Goal: Task Accomplishment & Management: Use online tool/utility

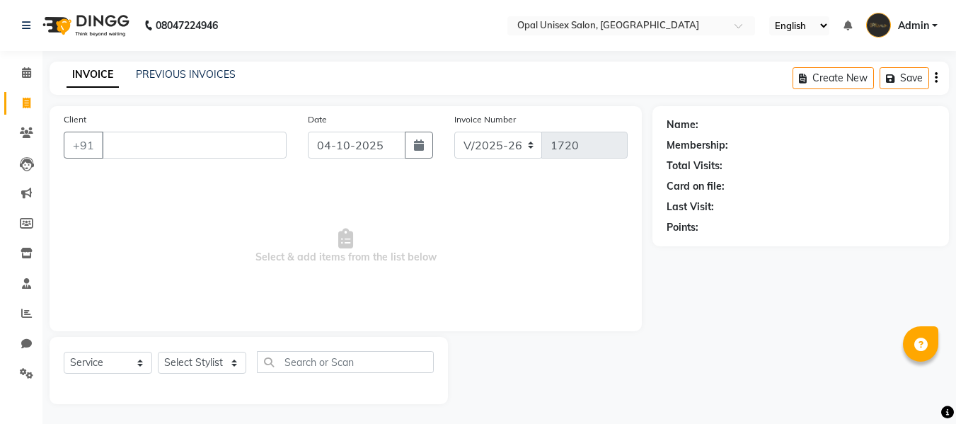
select select "8653"
select select "service"
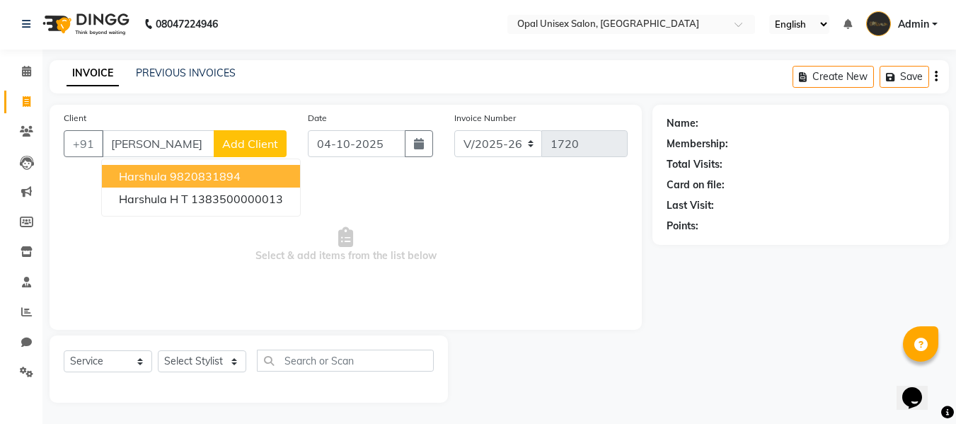
click at [205, 171] on ngb-highlight "9820831894" at bounding box center [205, 176] width 71 height 14
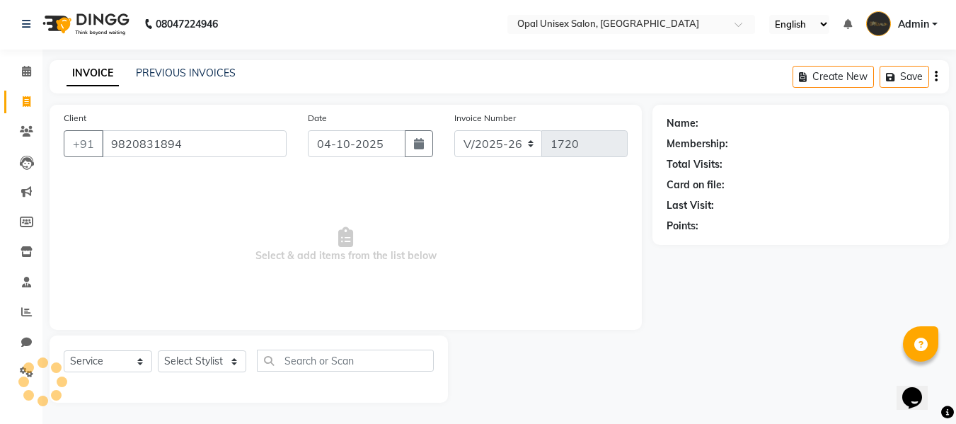
type input "9820831894"
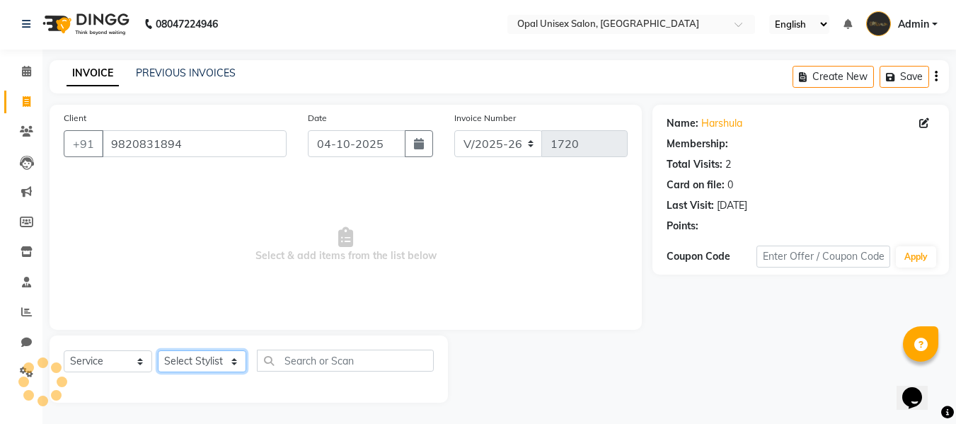
drag, startPoint x: 241, startPoint y: 369, endPoint x: 238, endPoint y: 359, distance: 9.6
click at [241, 369] on select "Select Stylist [PERSON_NAME] Guru [PERSON_NAME][GEOGRAPHIC_DATA] [PERSON_NAME][…" at bounding box center [202, 361] width 88 height 22
select select "1: Object"
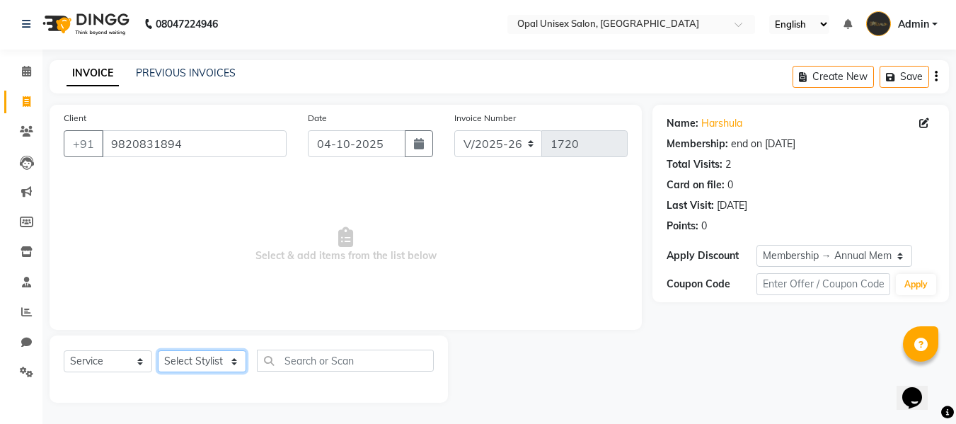
select select "86885"
click at [158, 350] on select "Select Stylist [PERSON_NAME] Guru [PERSON_NAME][GEOGRAPHIC_DATA] [PERSON_NAME][…" at bounding box center [202, 361] width 88 height 22
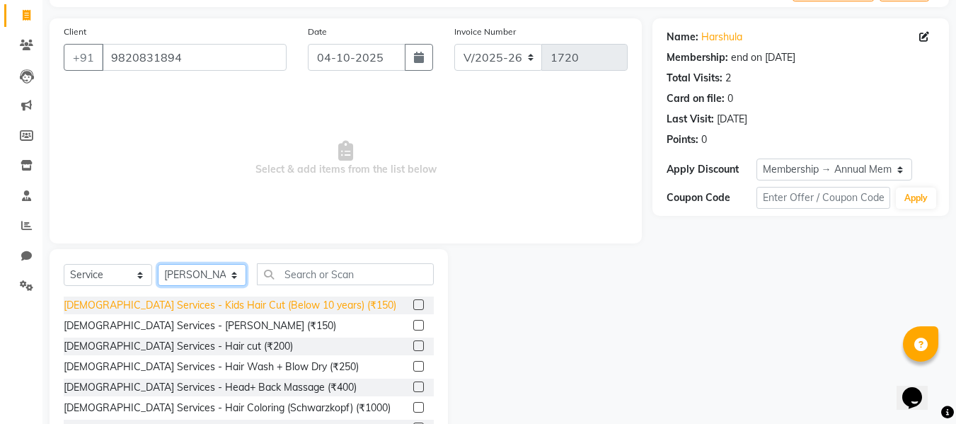
scroll to position [96, 0]
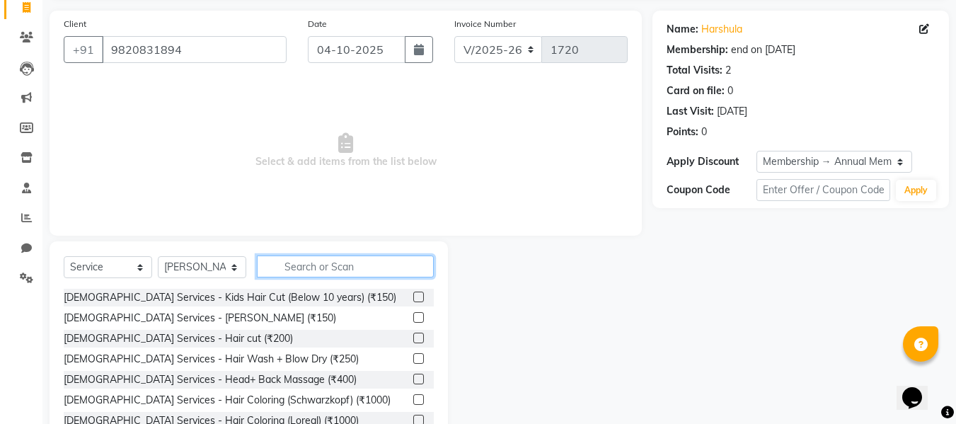
click at [296, 272] on input "text" at bounding box center [345, 266] width 177 height 22
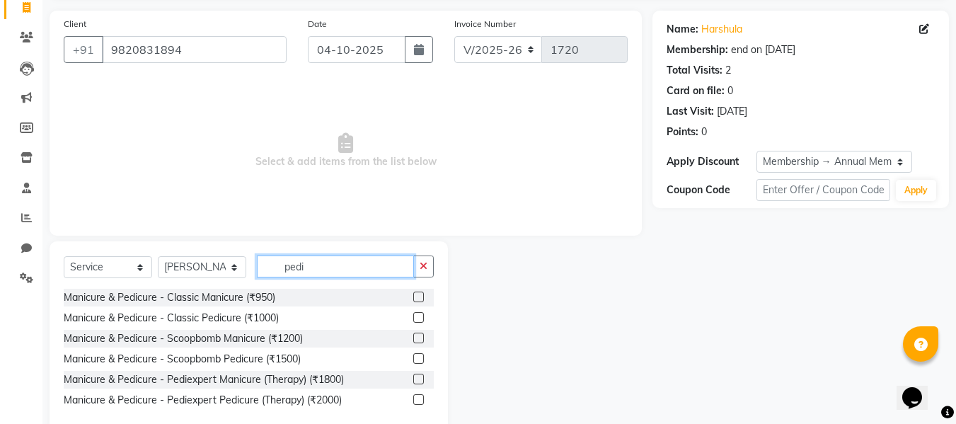
type input "pedi"
click at [416, 338] on label at bounding box center [418, 338] width 11 height 11
click at [416, 338] on input "checkbox" at bounding box center [417, 338] width 9 height 9
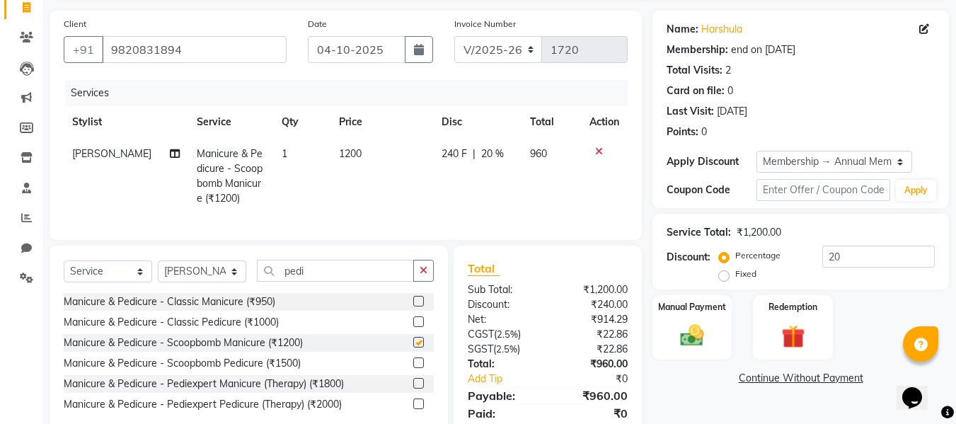
checkbox input "false"
click at [334, 282] on input "pedi" at bounding box center [335, 271] width 157 height 22
type input "p"
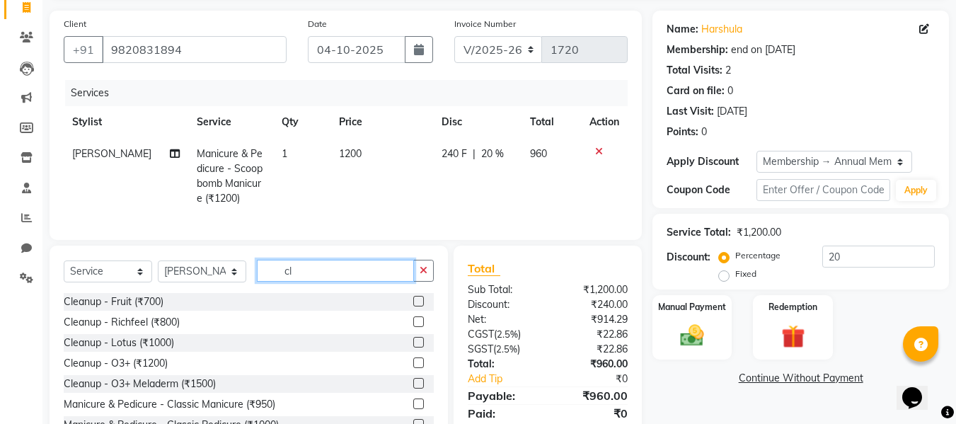
type input "cl"
click at [413, 327] on label at bounding box center [418, 321] width 11 height 11
click at [413, 327] on input "checkbox" at bounding box center [417, 322] width 9 height 9
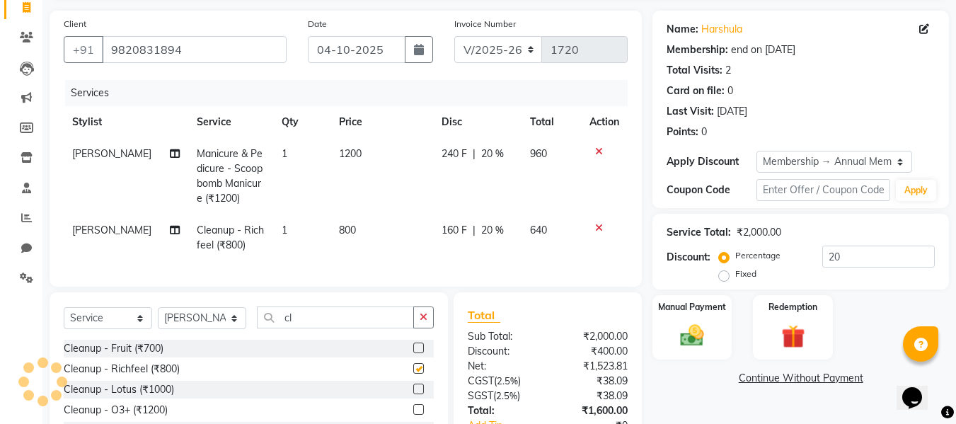
checkbox input "false"
click at [684, 338] on img at bounding box center [692, 335] width 40 height 28
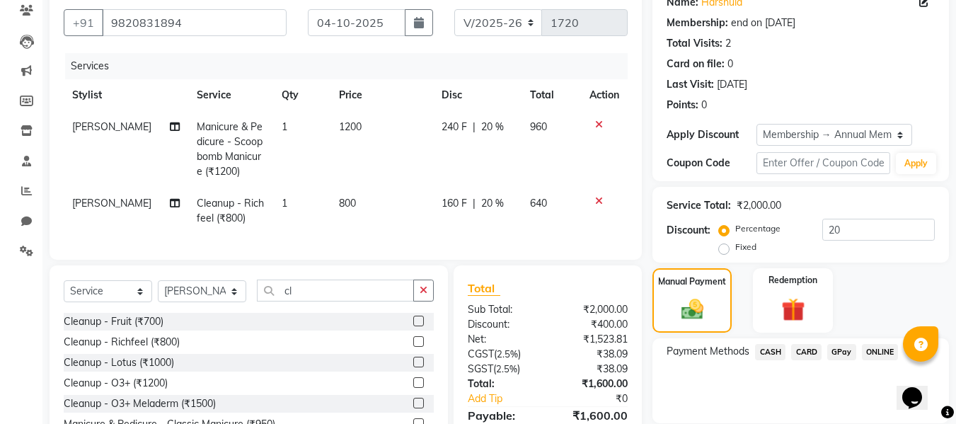
scroll to position [143, 0]
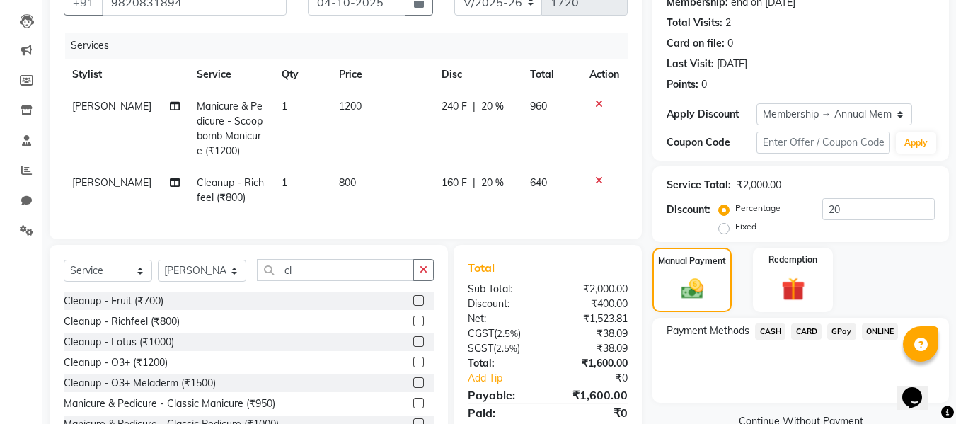
click at [842, 331] on span "GPay" at bounding box center [841, 331] width 29 height 16
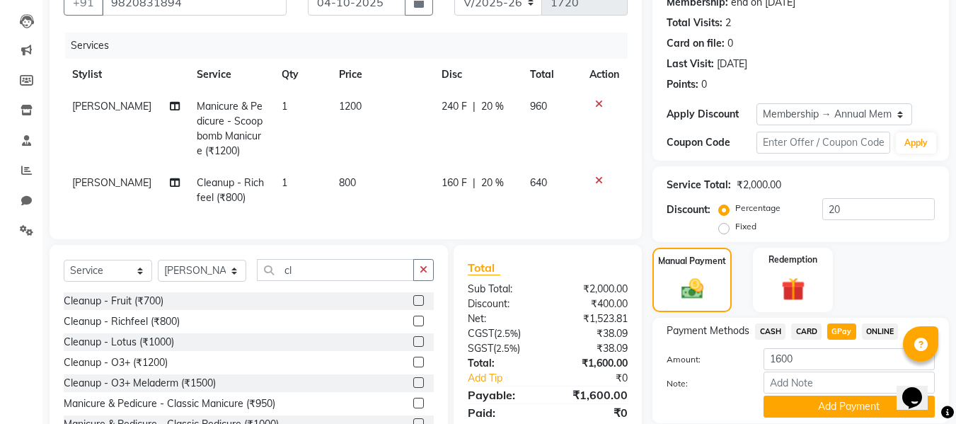
scroll to position [190, 0]
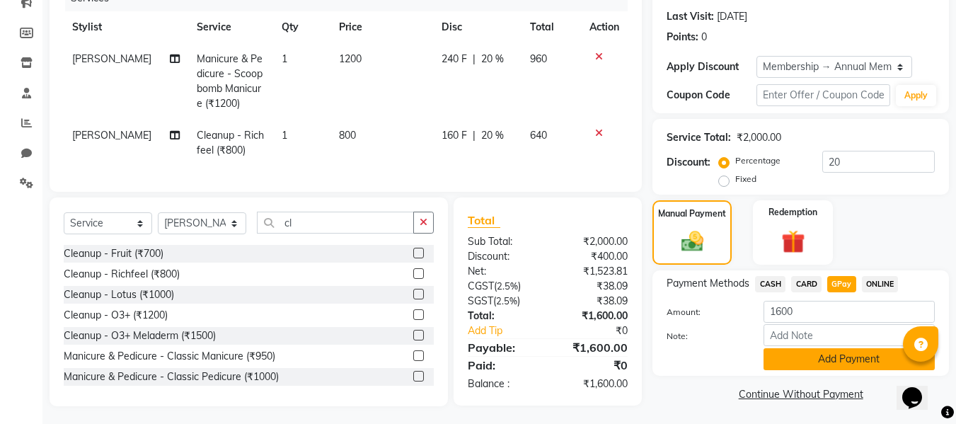
click at [838, 348] on button "Add Payment" at bounding box center [849, 359] width 171 height 22
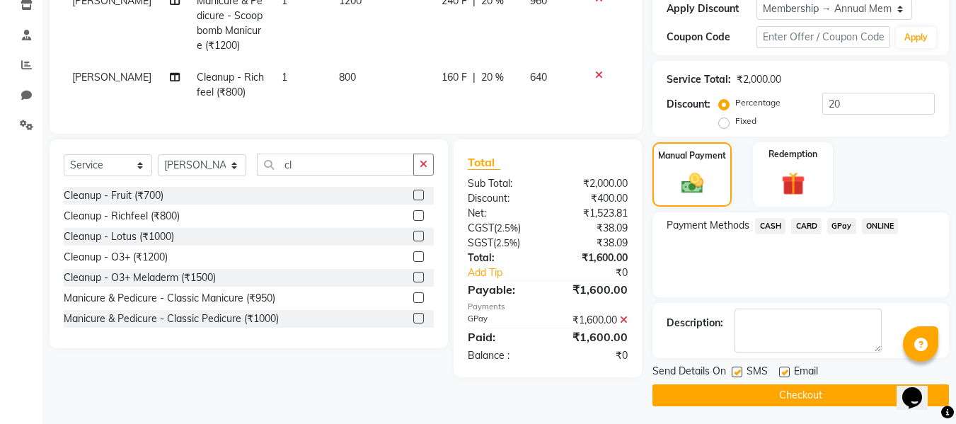
scroll to position [252, 0]
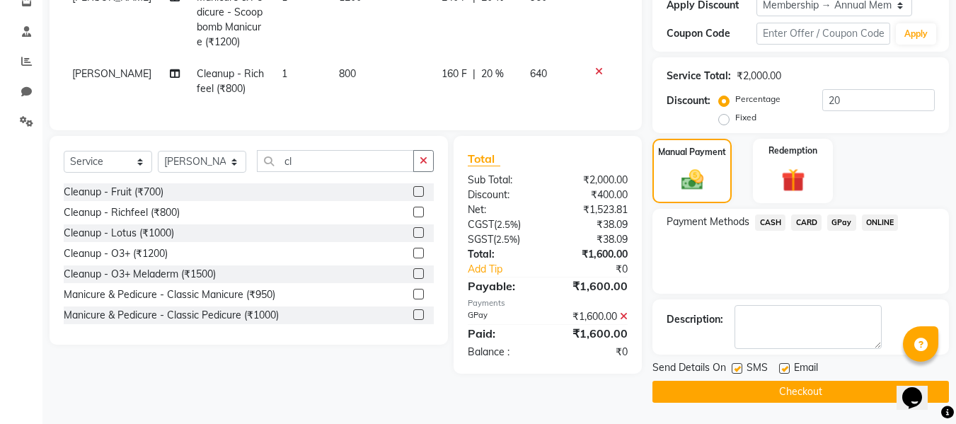
click at [800, 392] on button "Checkout" at bounding box center [800, 392] width 296 height 22
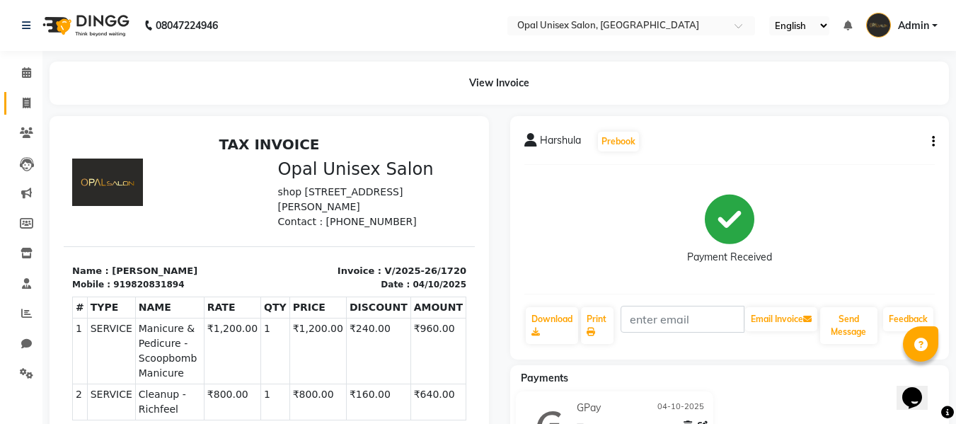
click at [21, 104] on span at bounding box center [26, 104] width 25 height 16
select select "service"
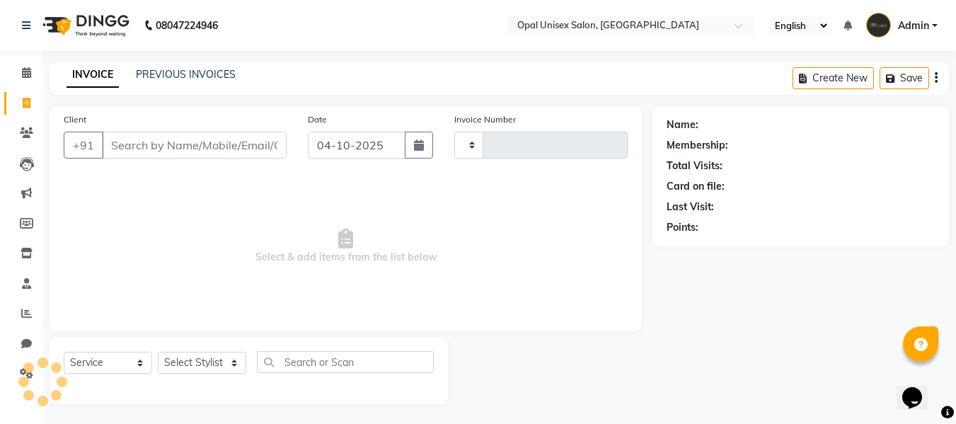
scroll to position [1, 0]
type input "1721"
select select "8653"
